Goal: Find specific page/section: Find specific page/section

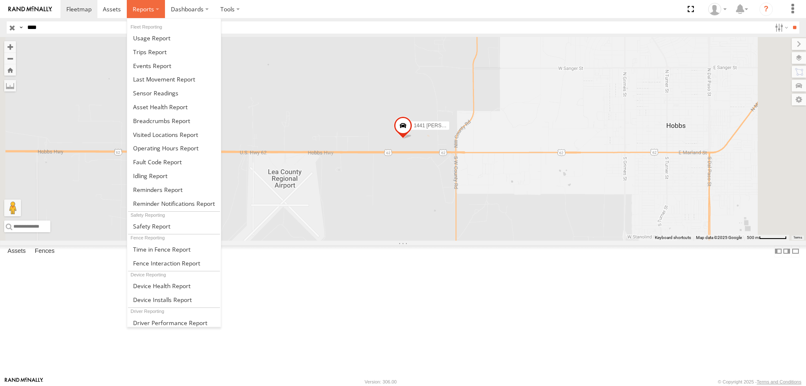
click at [144, 11] on span at bounding box center [143, 9] width 21 height 8
click at [150, 64] on span at bounding box center [152, 66] width 38 height 8
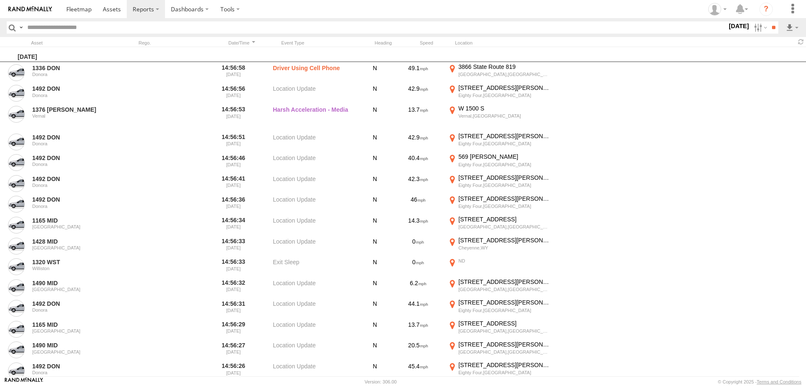
scroll to position [501, 0]
click at [0, 0] on span "Potential Collision" at bounding box center [0, 0] width 0 height 0
click at [771, 27] on input "**" at bounding box center [773, 27] width 10 height 12
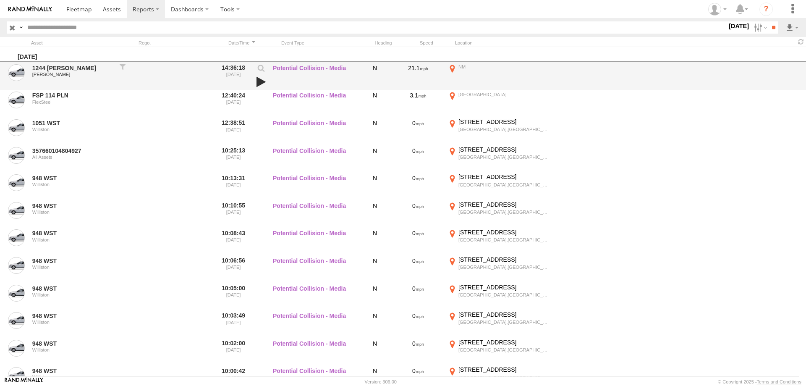
click at [259, 81] on link at bounding box center [261, 82] width 14 height 12
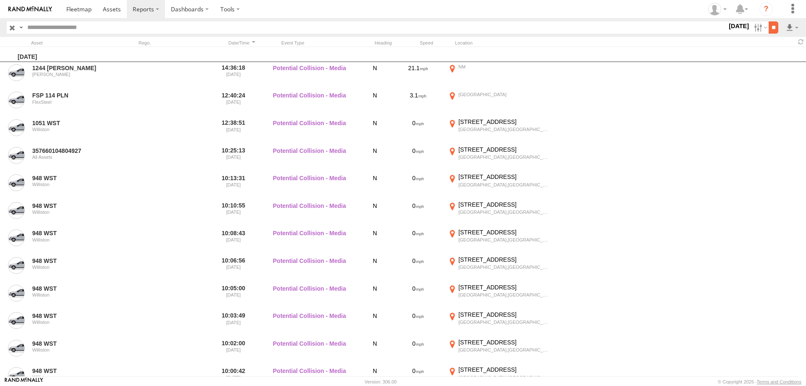
click at [773, 27] on input "**" at bounding box center [773, 27] width 10 height 12
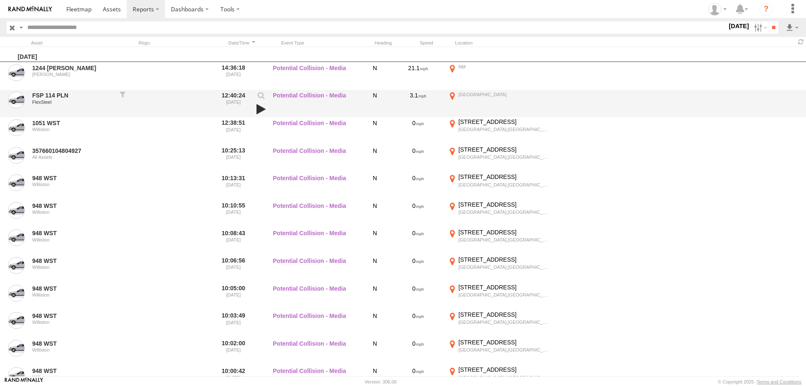
click at [261, 109] on link at bounding box center [261, 109] width 14 height 12
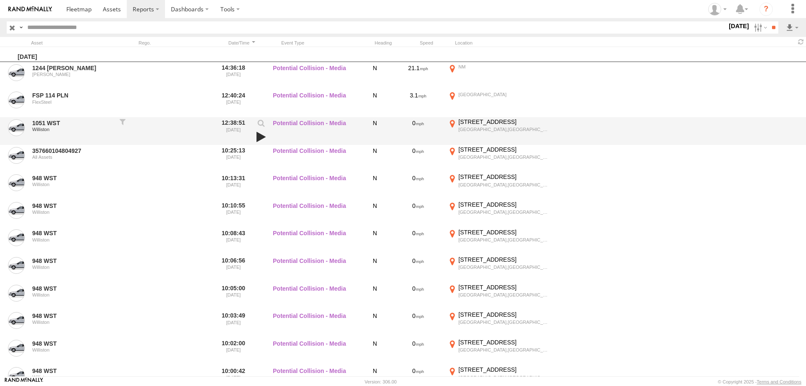
click at [258, 136] on link at bounding box center [261, 137] width 14 height 12
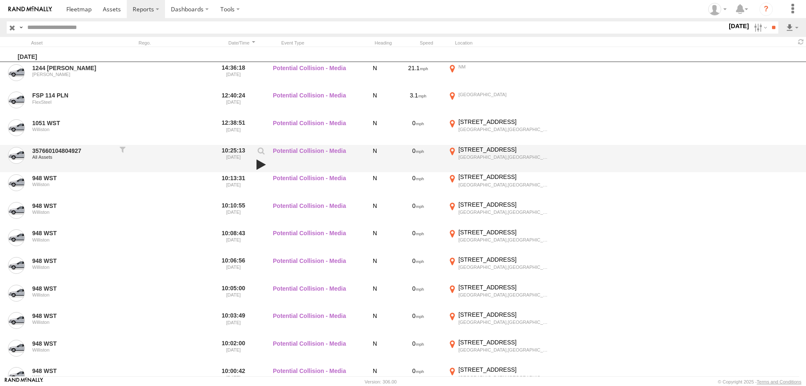
click at [261, 165] on link at bounding box center [261, 165] width 14 height 12
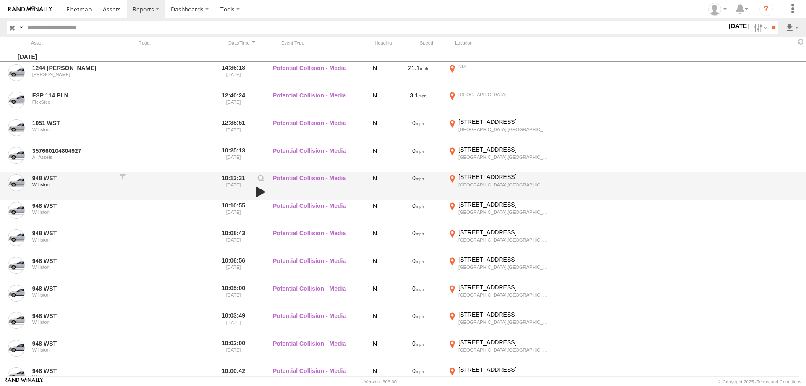
click at [261, 191] on link at bounding box center [261, 192] width 14 height 12
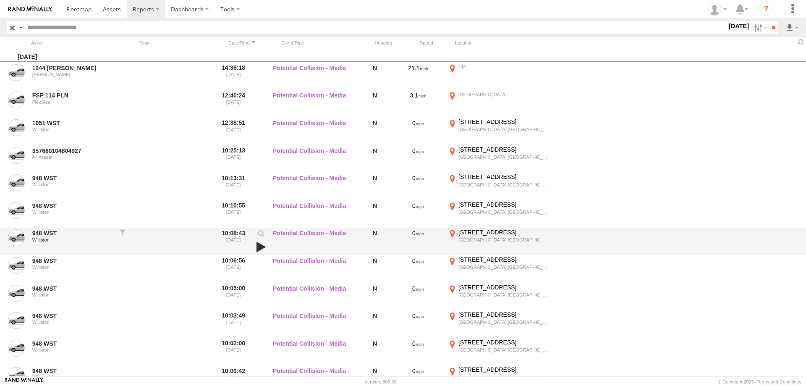
click at [258, 248] on link at bounding box center [261, 247] width 14 height 12
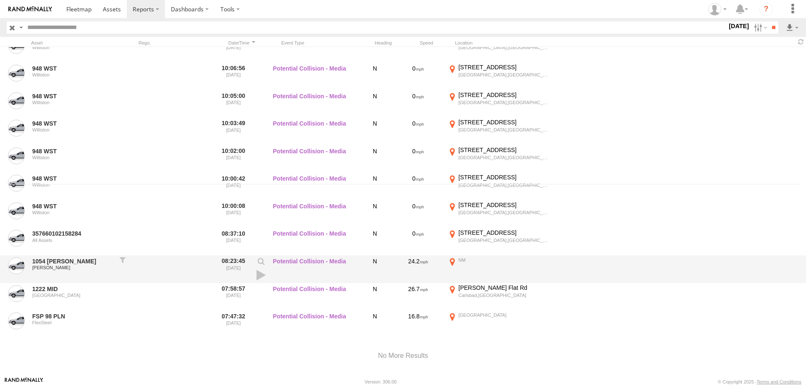
scroll to position [206, 0]
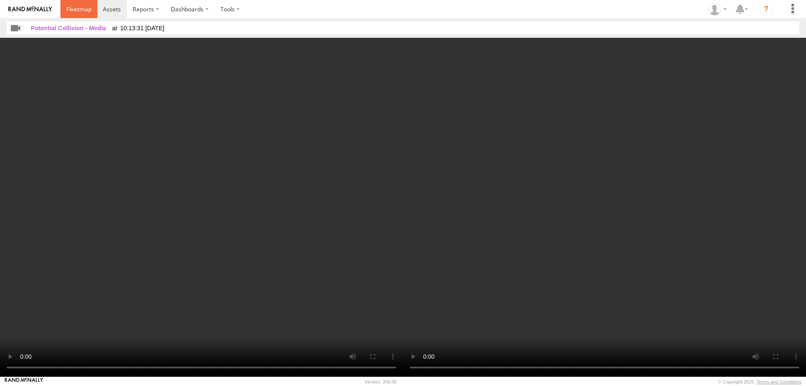
click at [76, 9] on span at bounding box center [78, 9] width 25 height 8
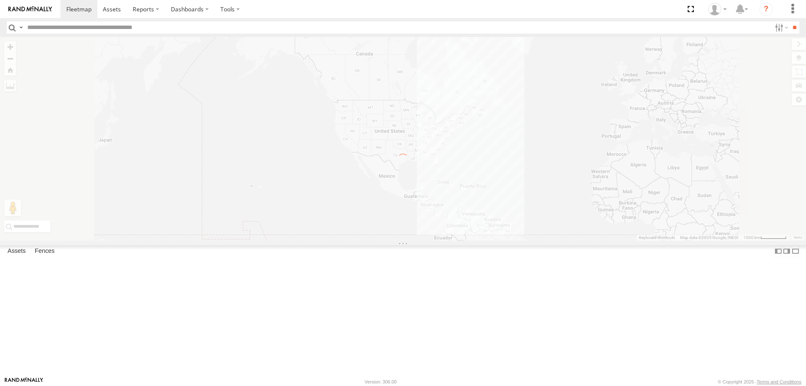
click at [53, 26] on input "text" at bounding box center [397, 27] width 747 height 12
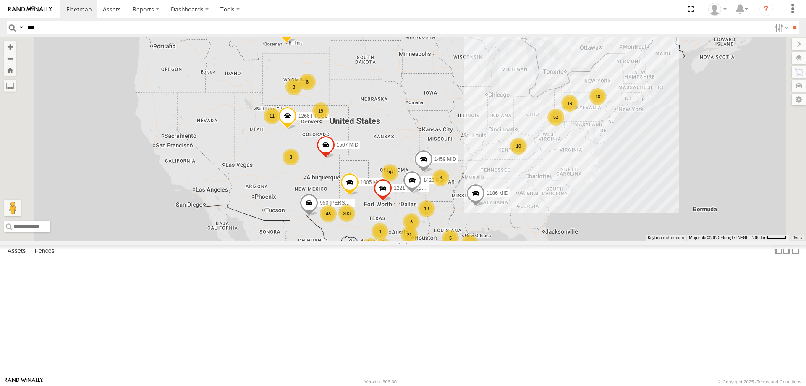
type input "***"
click at [789, 21] on input "**" at bounding box center [794, 27] width 10 height 12
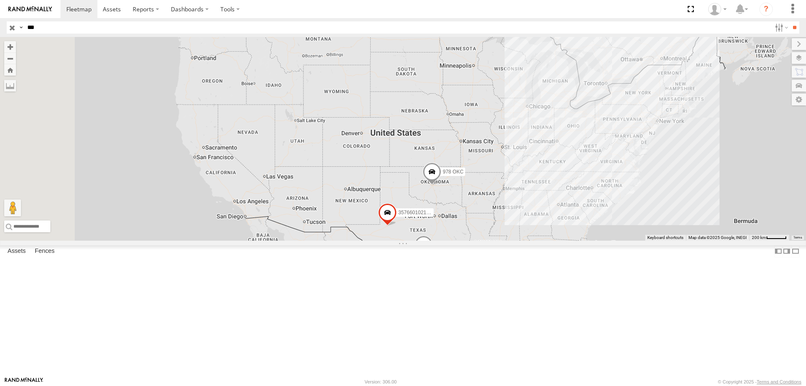
click at [406, 10] on span "948 WST" at bounding box center [395, 7] width 21 height 6
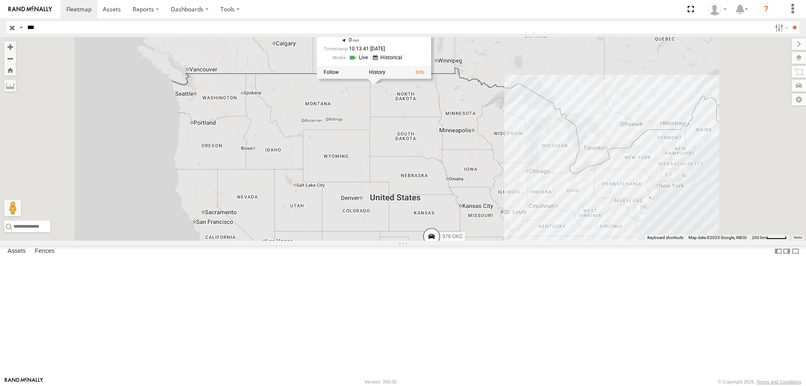
drag, startPoint x: 446, startPoint y: 125, endPoint x: 447, endPoint y: 228, distance: 102.8
click at [447, 228] on div "357660102119948 1335 PLN 978 OKC 948 WST 948 WST Williston 56th St NW Williston…" at bounding box center [403, 139] width 806 height 204
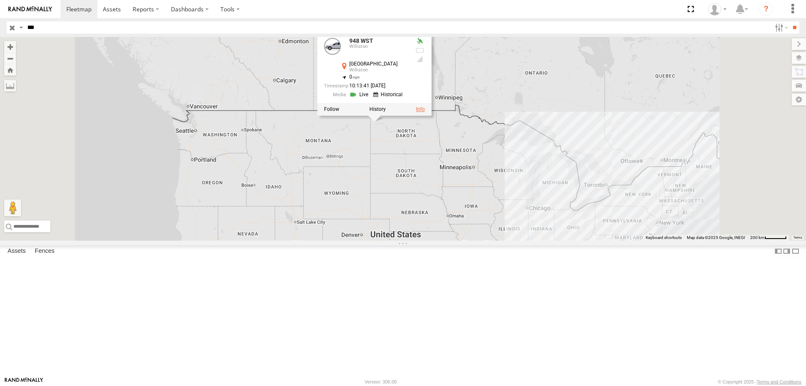
click at [425, 112] on link at bounding box center [420, 109] width 9 height 6
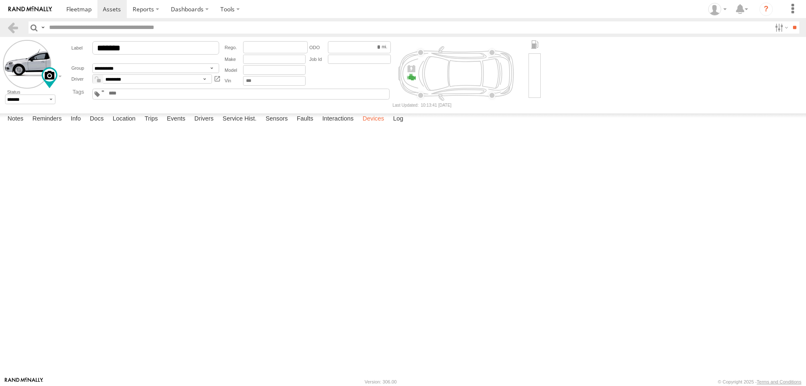
click at [373, 125] on label "Devices" at bounding box center [373, 119] width 30 height 12
